Goal: Communication & Community: Answer question/provide support

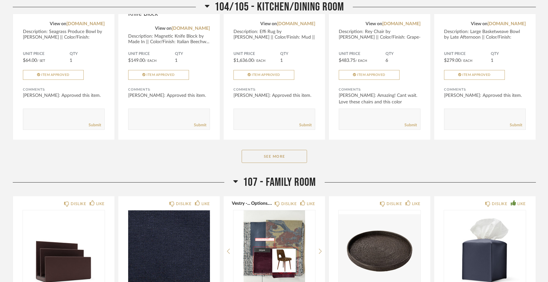
scroll to position [1346, 0]
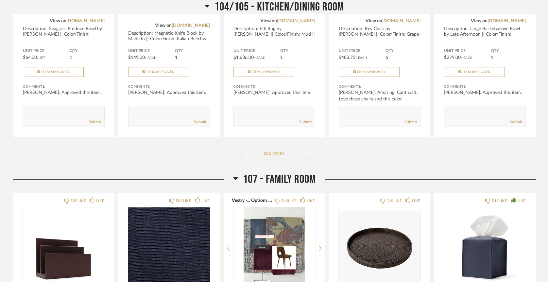
click at [298, 147] on button "See More" at bounding box center [274, 153] width 65 height 13
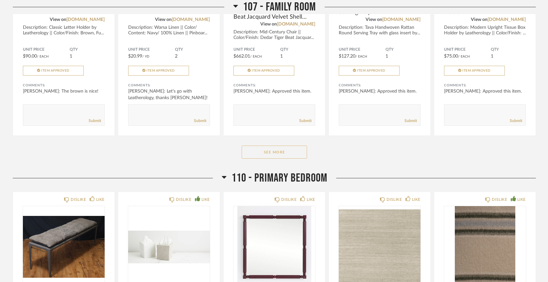
click at [297, 146] on button "See More" at bounding box center [274, 152] width 65 height 13
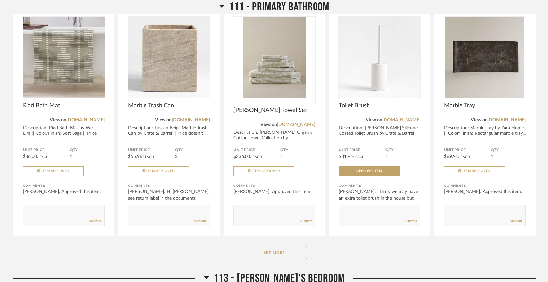
scroll to position [3059, 0]
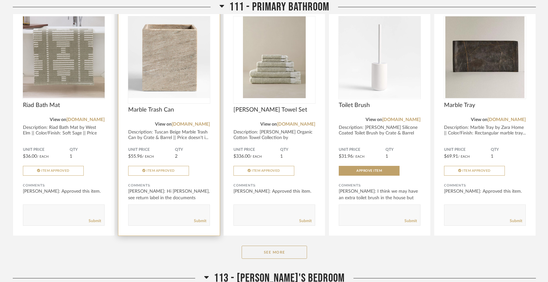
click at [0, 0] on img at bounding box center [0, 0] width 0 height 0
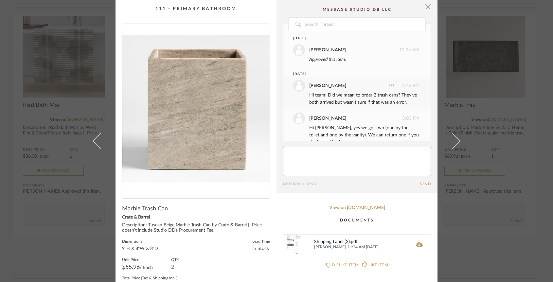
scroll to position [104, 0]
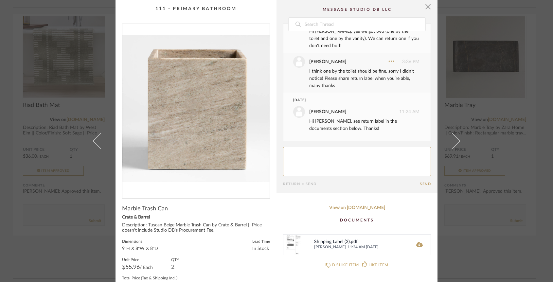
click at [316, 154] on textarea at bounding box center [357, 161] width 148 height 29
type textarea "Thank you!"
click at [425, 185] on button "Send" at bounding box center [425, 184] width 11 height 4
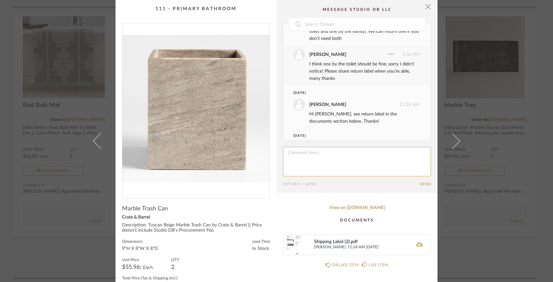
scroll to position [139, 0]
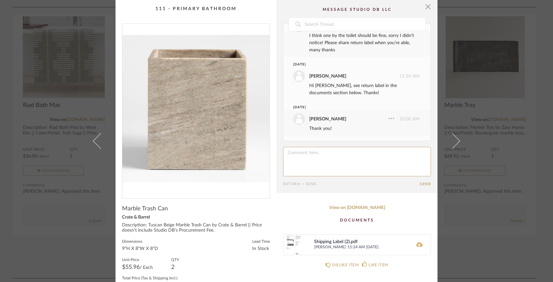
click at [416, 246] on icon at bounding box center [419, 244] width 7 height 5
click at [425, 9] on span "button" at bounding box center [427, 6] width 13 height 13
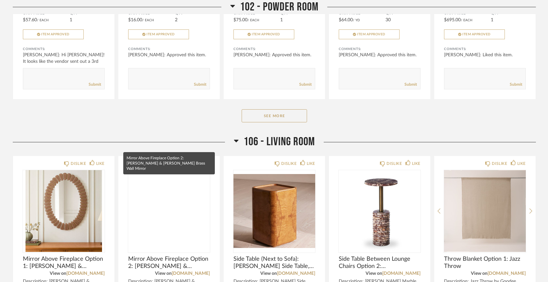
scroll to position [639, 0]
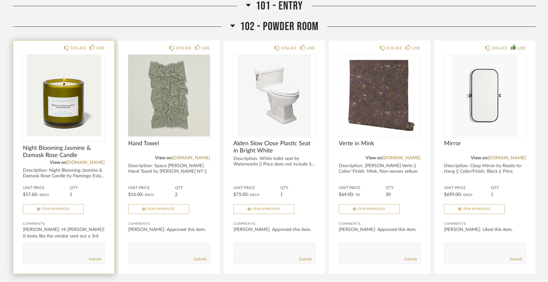
click at [0, 0] on img at bounding box center [0, 0] width 0 height 0
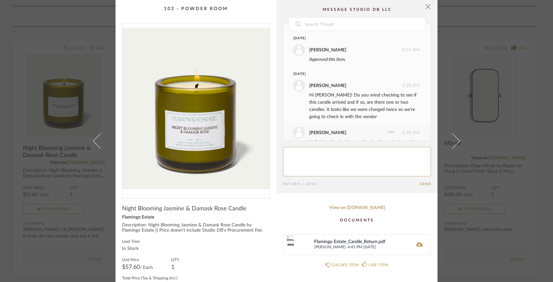
scroll to position [140, 0]
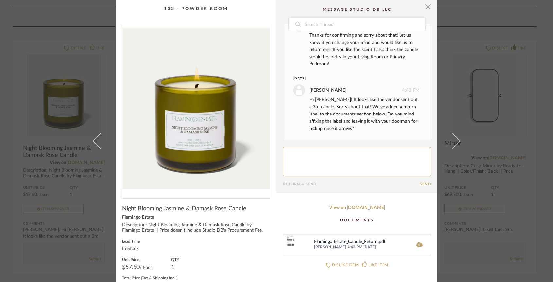
click at [315, 161] on textarea at bounding box center [357, 161] width 148 height 29
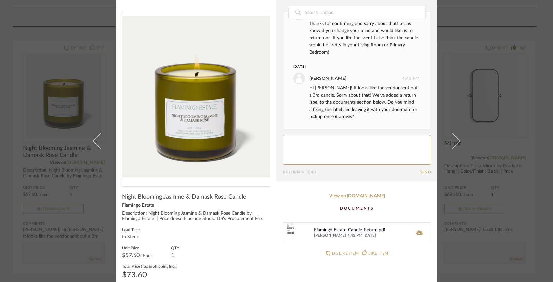
scroll to position [11, 0]
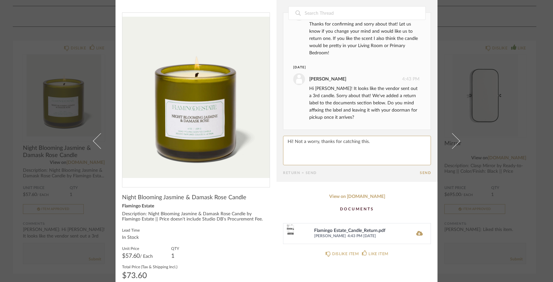
type textarea "Hi! Not a worry, thanks for catching this."
click at [425, 171] on button "Send" at bounding box center [425, 173] width 11 height 4
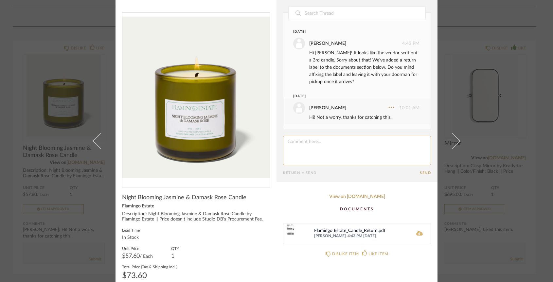
click at [416, 234] on icon at bounding box center [419, 233] width 7 height 5
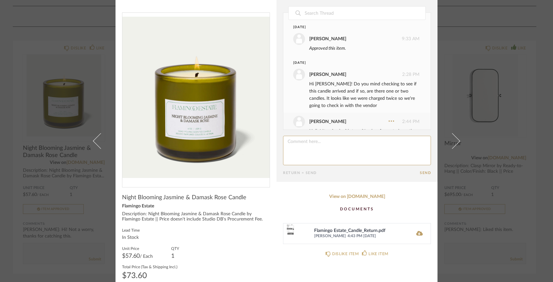
scroll to position [0, 0]
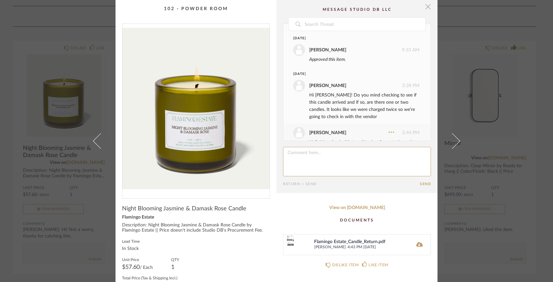
click at [428, 8] on span "button" at bounding box center [427, 6] width 13 height 13
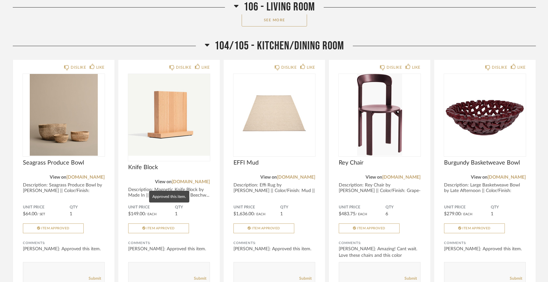
scroll to position [1255, 0]
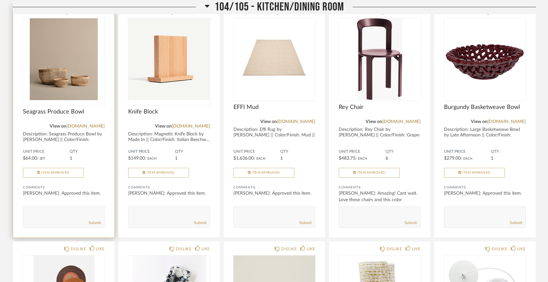
click at [0, 0] on img at bounding box center [0, 0] width 0 height 0
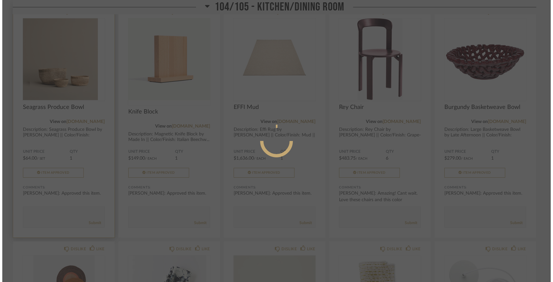
scroll to position [0, 0]
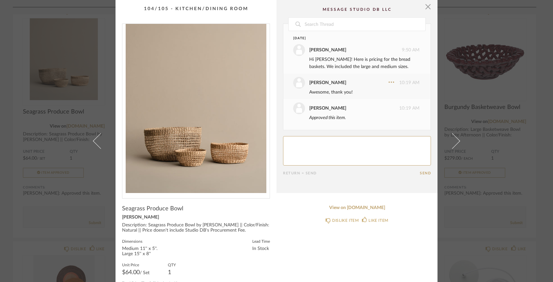
click at [326, 151] on textarea at bounding box center [357, 150] width 148 height 29
type textarea "Hi [PERSON_NAME]! The large basket takes up quite a bit of counter space, is th…"
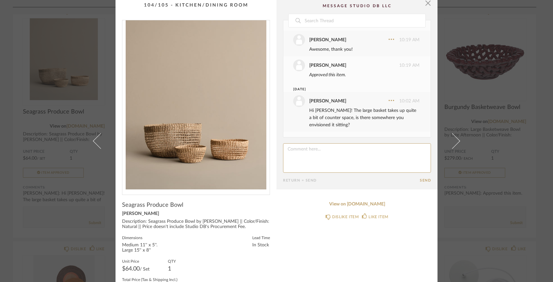
scroll to position [5, 0]
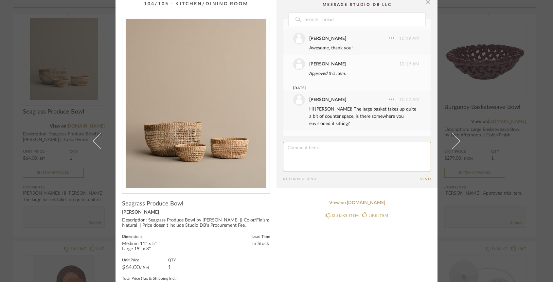
click at [427, 4] on span "button" at bounding box center [427, 1] width 13 height 13
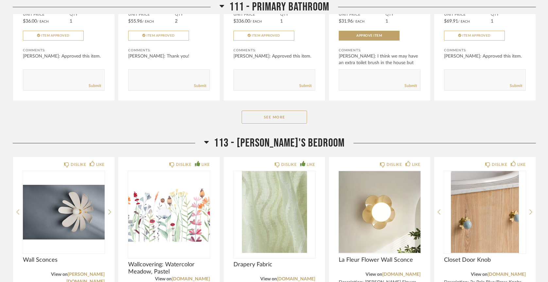
scroll to position [3411, 0]
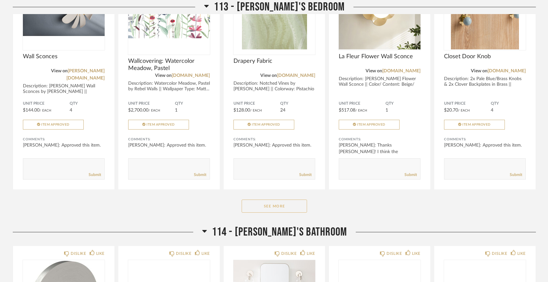
click at [281, 200] on button "See More" at bounding box center [274, 206] width 65 height 13
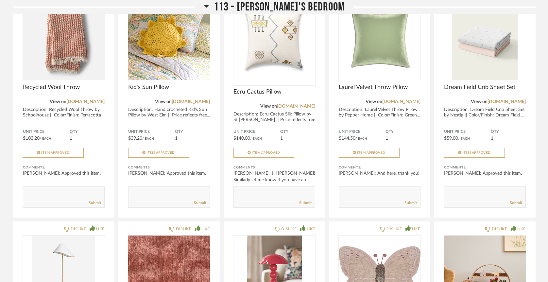
scroll to position [3551, 0]
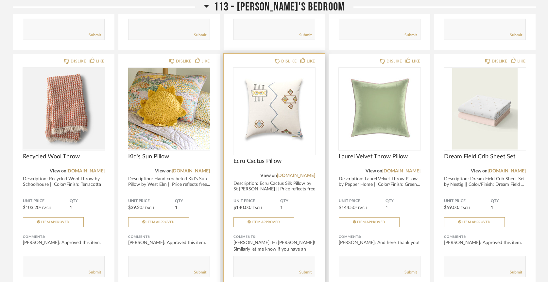
click at [289, 92] on img "0" at bounding box center [275, 109] width 82 height 82
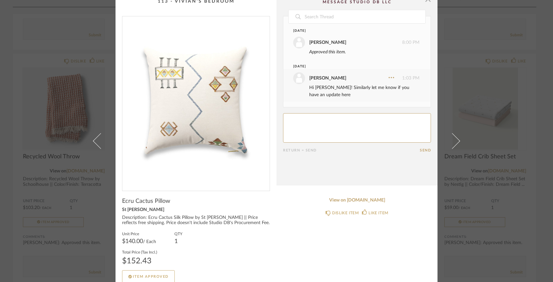
scroll to position [12, 0]
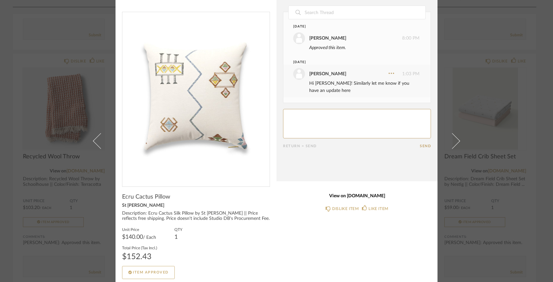
click at [350, 194] on link "View on [DOMAIN_NAME]" at bounding box center [357, 196] width 148 height 6
